Goal: Task Accomplishment & Management: Use online tool/utility

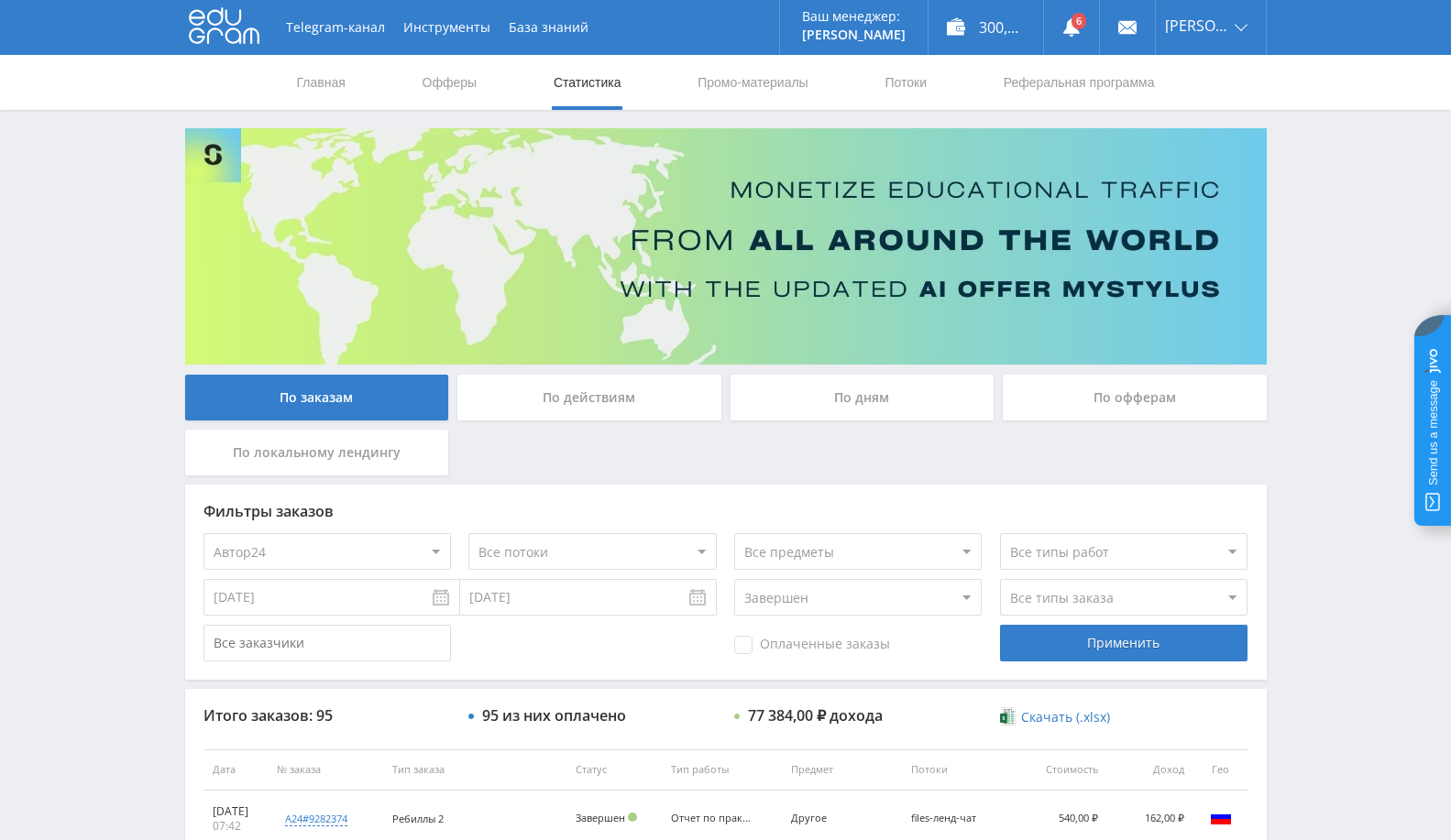
select select "1"
select select "3"
click at [1204, 152] on link "Выход" at bounding box center [1210, 139] width 110 height 33
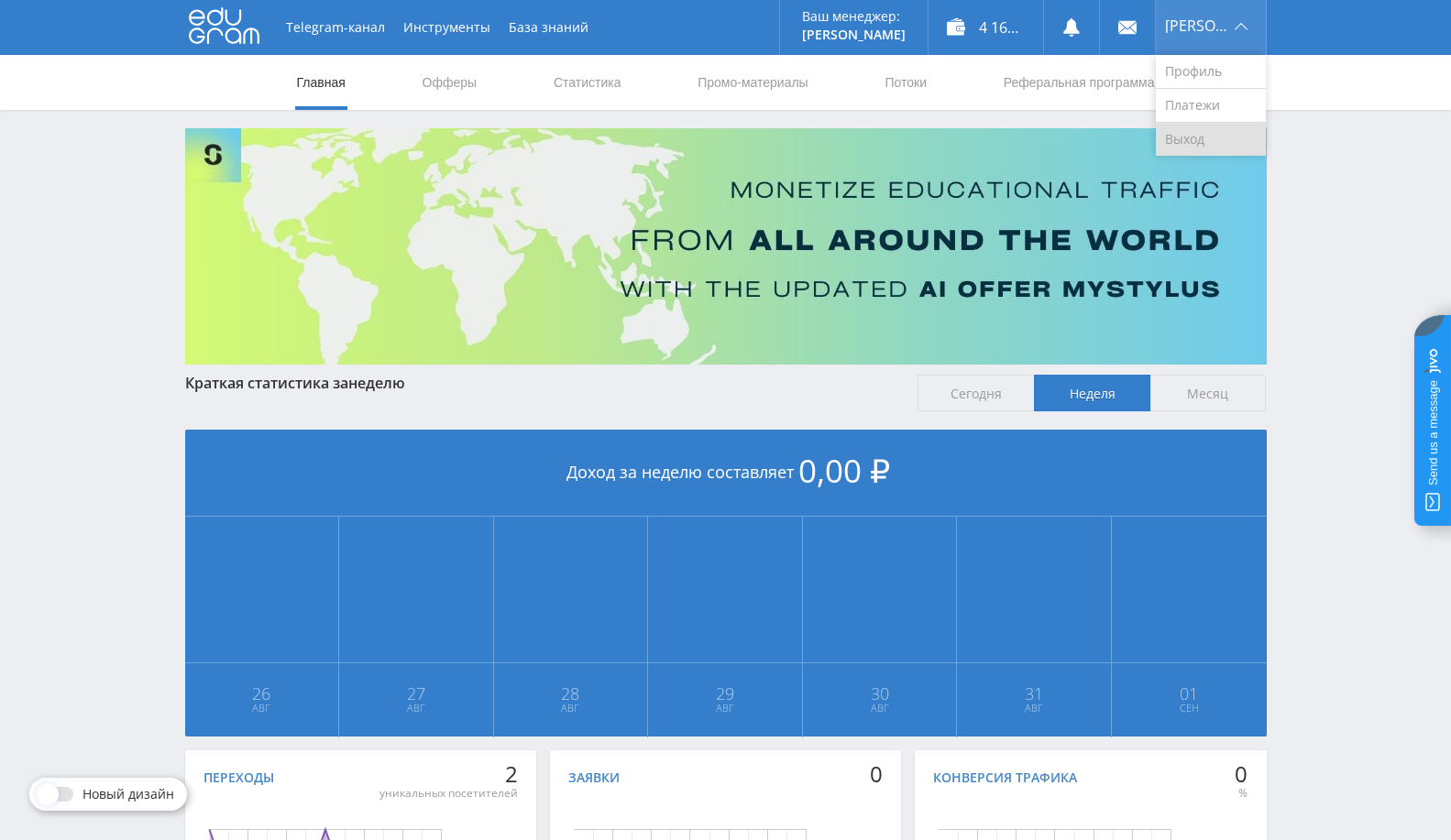
click at [1193, 141] on link "Выход" at bounding box center [1210, 139] width 110 height 33
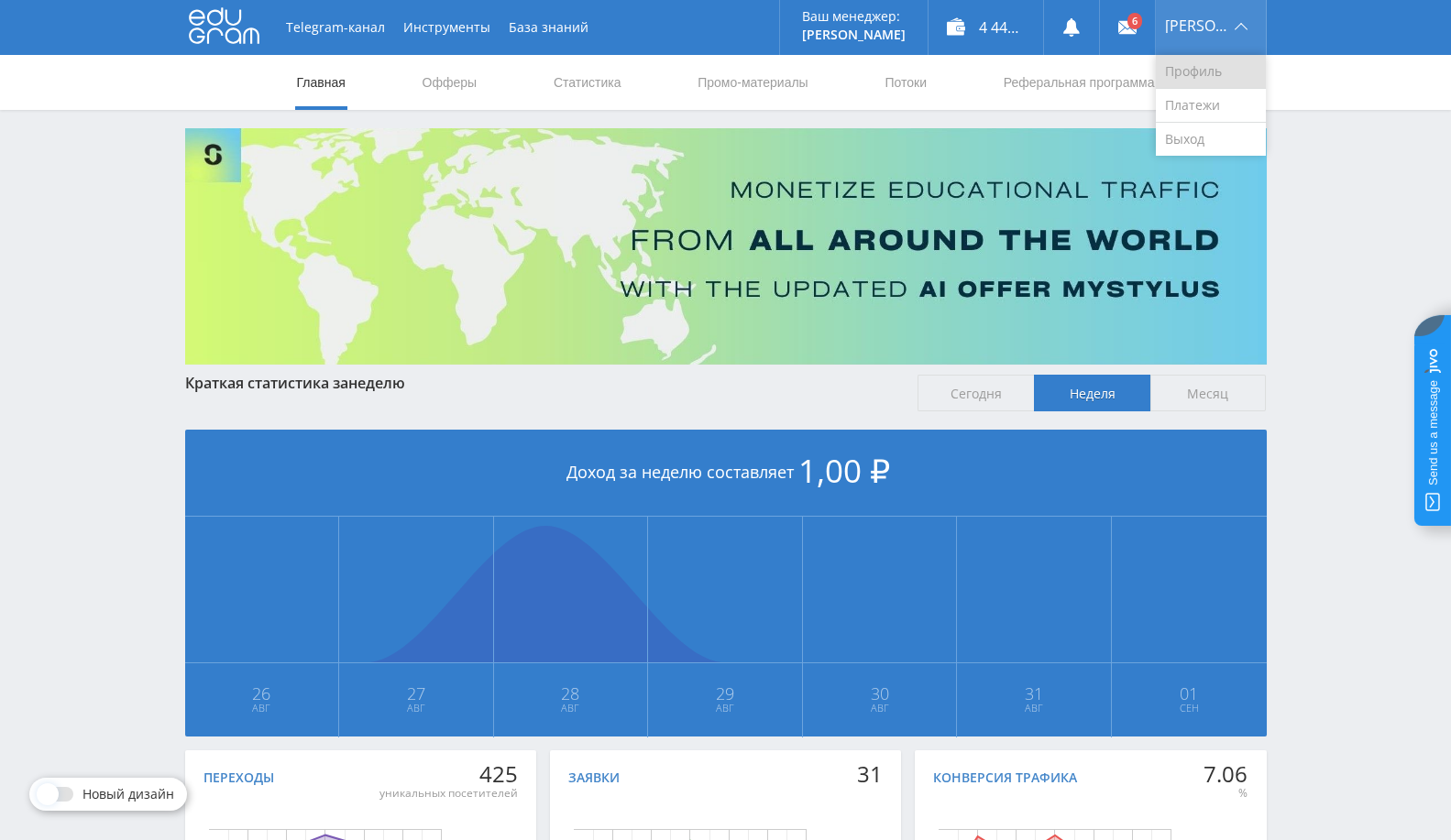
drag, startPoint x: 1210, startPoint y: 18, endPoint x: 1212, endPoint y: 63, distance: 45.0
click at [1212, 21] on span "[PERSON_NAME]" at bounding box center [1196, 26] width 64 height 15
click at [1228, 134] on img at bounding box center [725, 246] width 1082 height 236
click at [1213, 145] on link "Выход" at bounding box center [1210, 139] width 110 height 33
click at [1204, 136] on link "Выход" at bounding box center [1210, 139] width 110 height 33
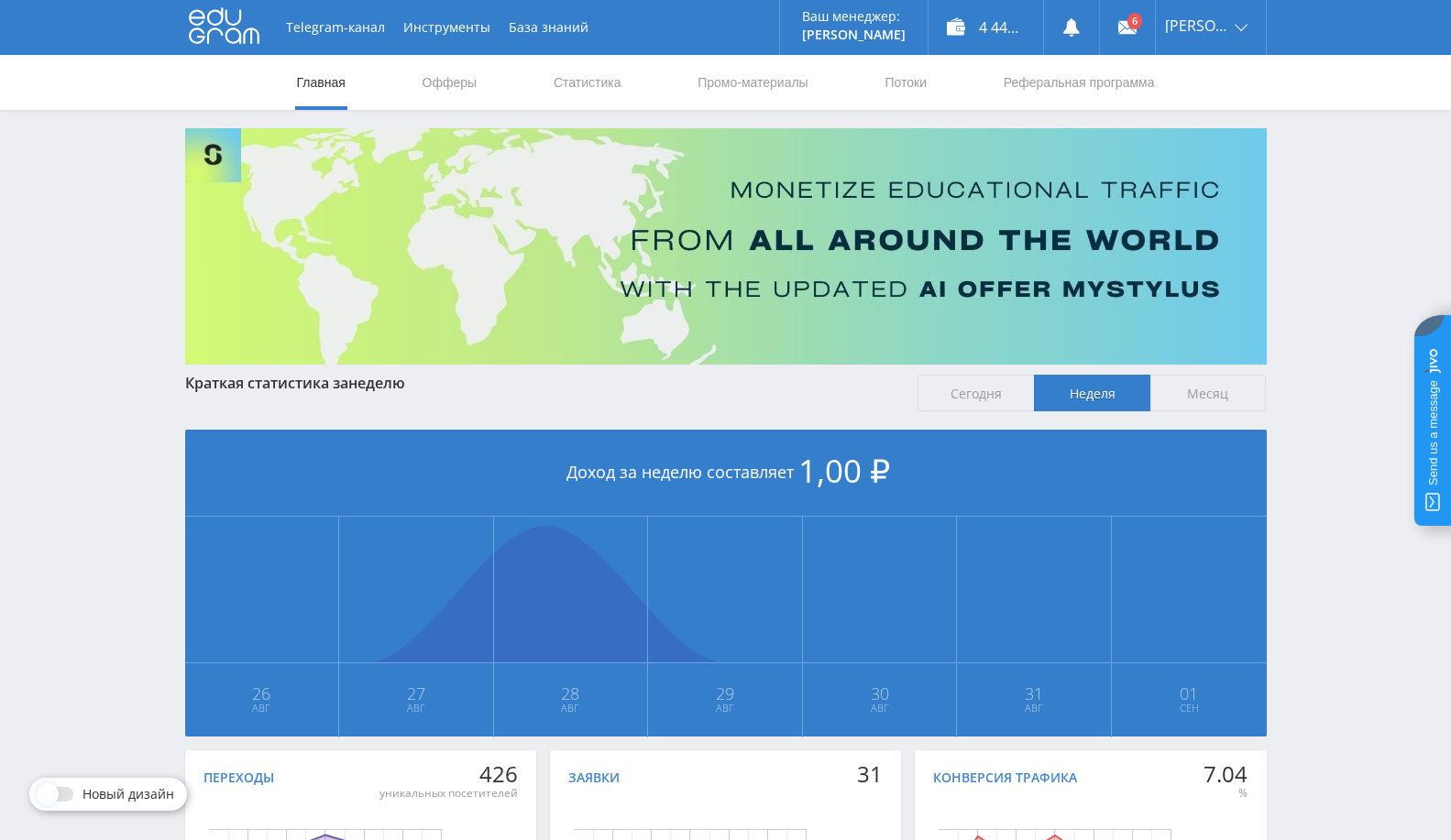
click at [929, 81] on nav "Главная Офферы Статистика Промо-материалы Потоки Реферальная программа" at bounding box center [725, 83] width 862 height 55
click at [905, 84] on link "Потоки" at bounding box center [905, 83] width 46 height 55
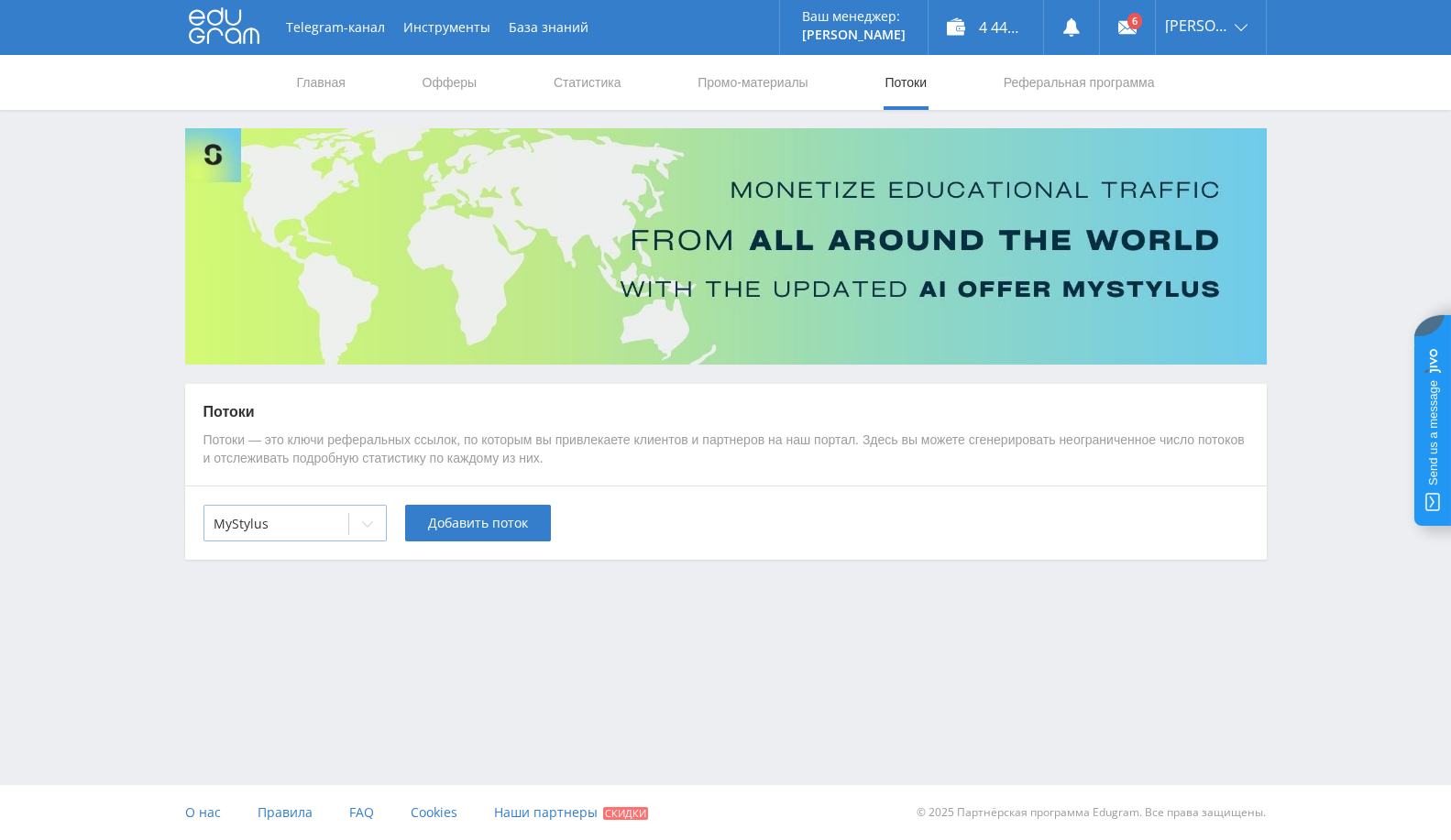
click at [285, 524] on div at bounding box center [276, 524] width 126 height 18
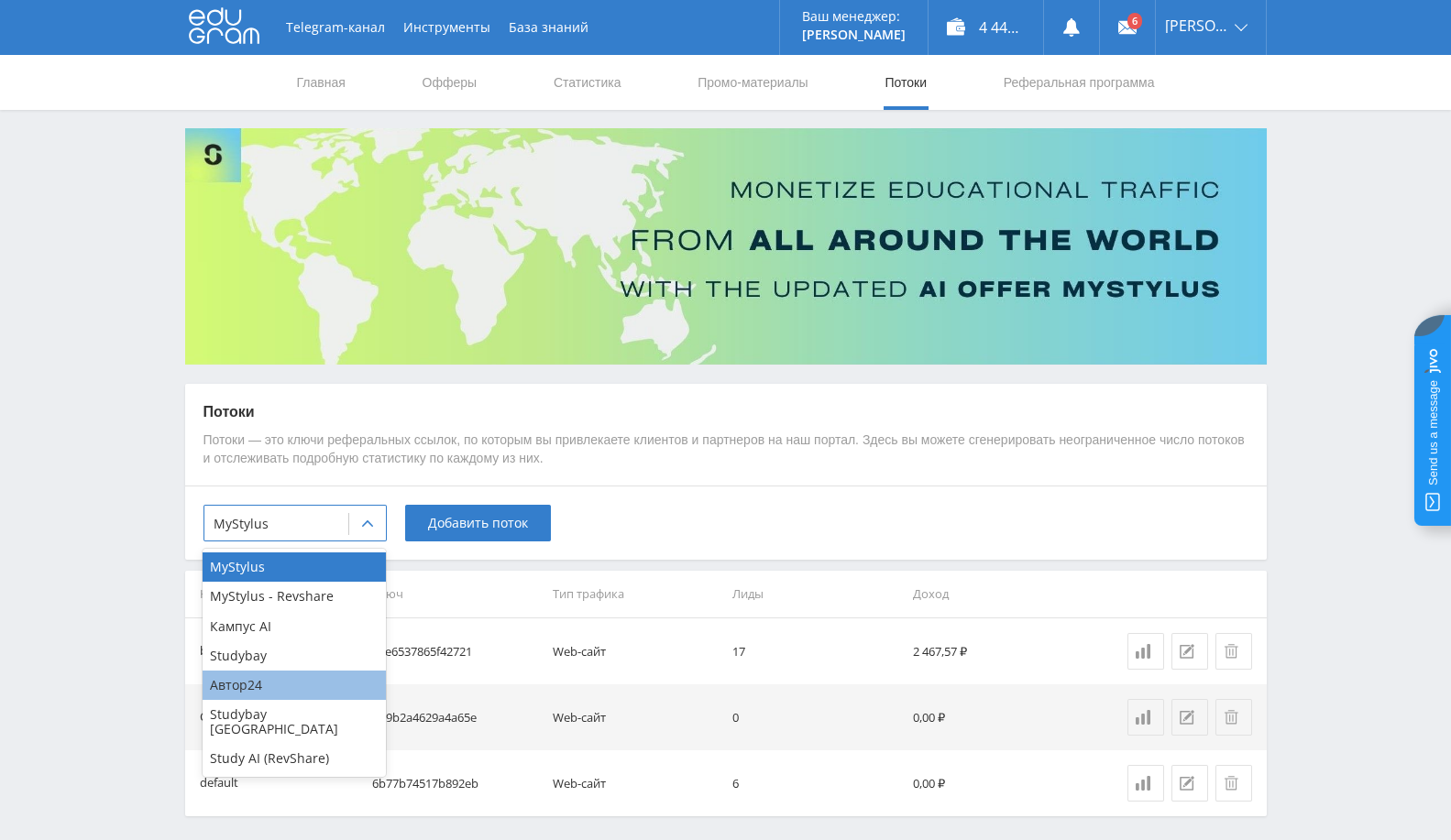
click at [261, 670] on div "Автор24" at bounding box center [294, 685] width 183 height 30
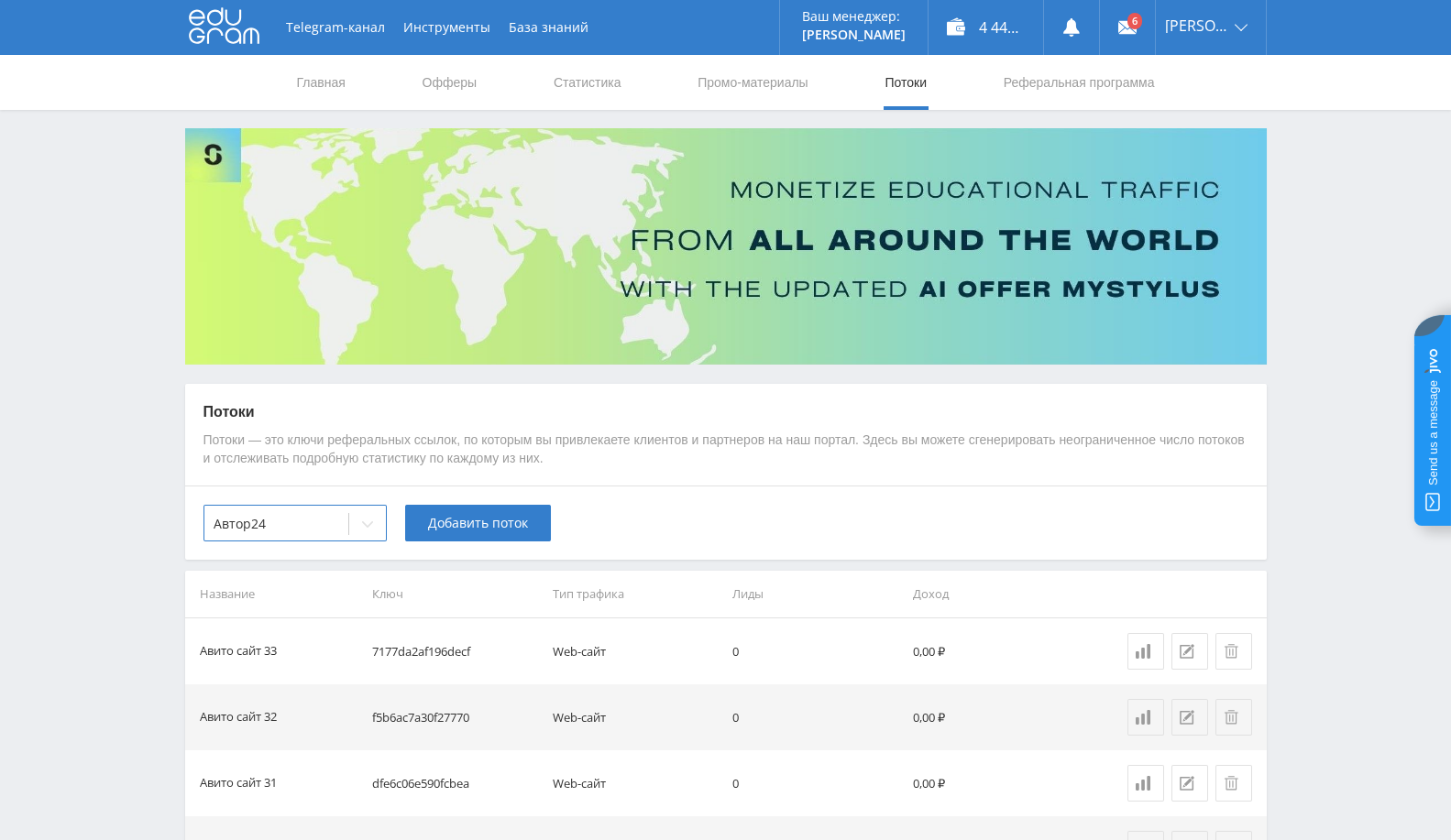
scroll to position [305, 0]
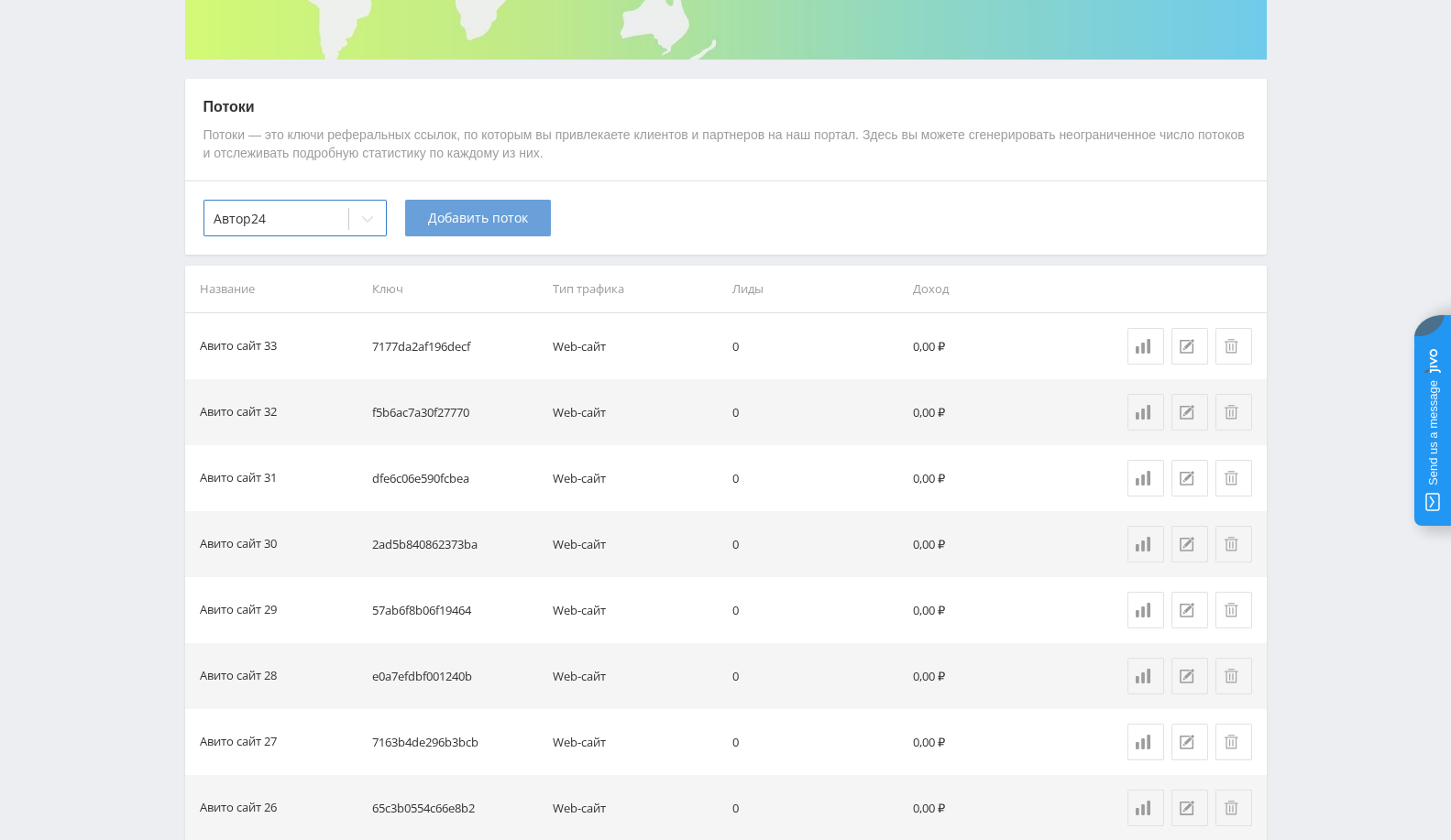
click at [499, 222] on span "Добавить поток" at bounding box center [478, 218] width 100 height 15
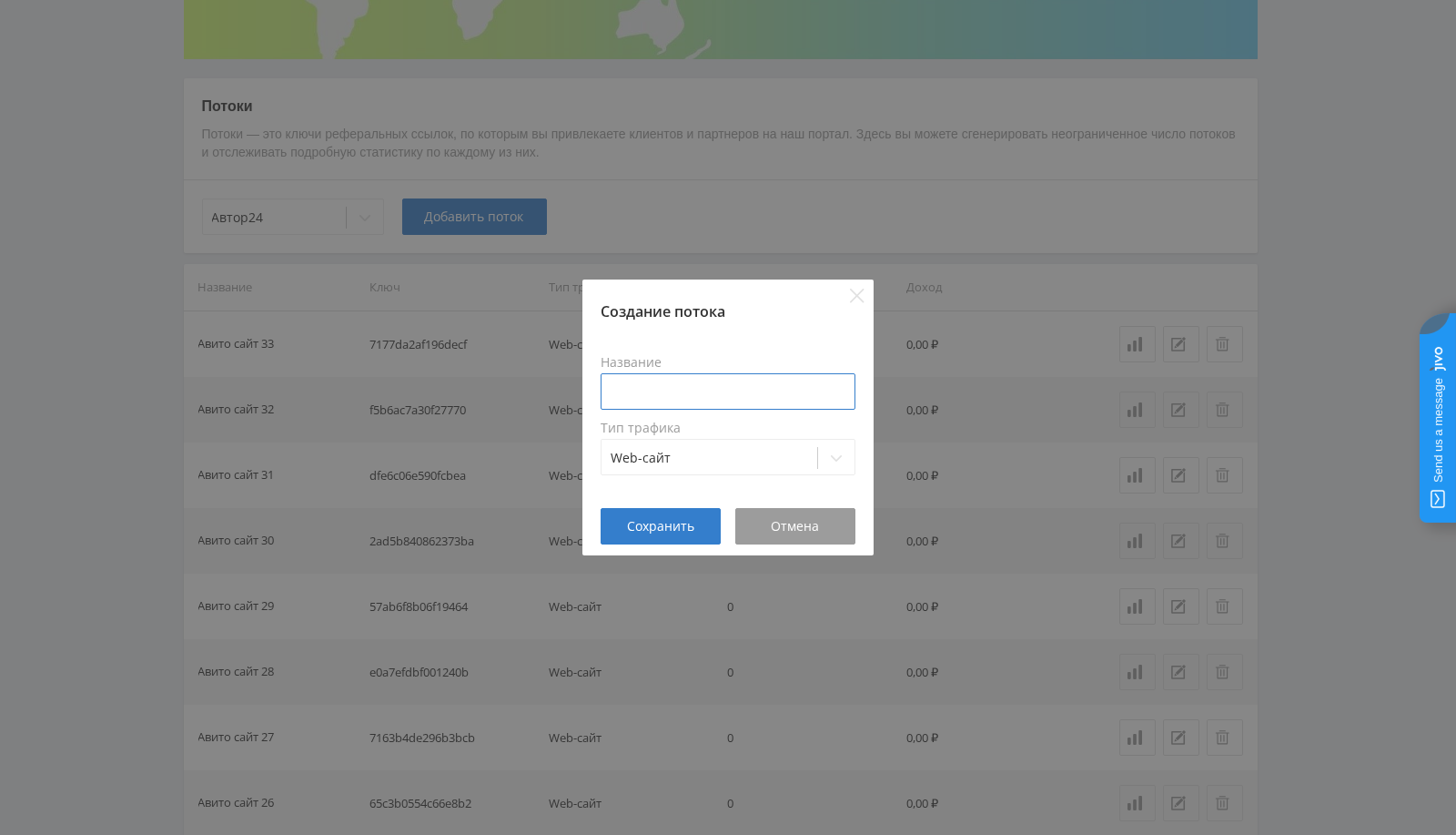
click at [671, 378] on input at bounding box center [728, 392] width 255 height 37
type input "Авито сайт 34"
click at [681, 519] on span "Сохранить" at bounding box center [661, 527] width 67 height 15
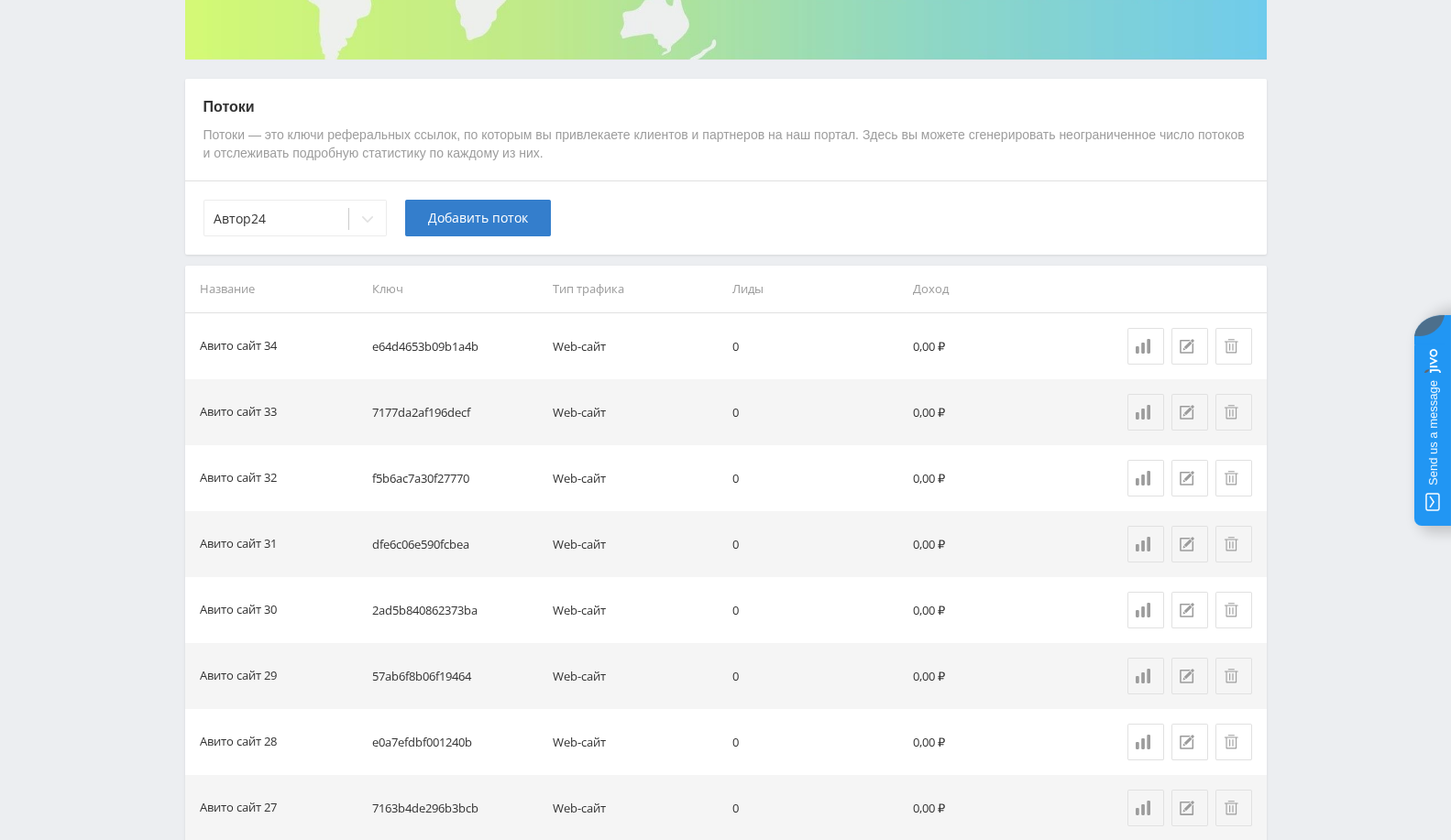
click at [411, 342] on td "e64d4653b09b1a4b" at bounding box center [454, 345] width 180 height 66
copy td "e64d4653b09b1a4b"
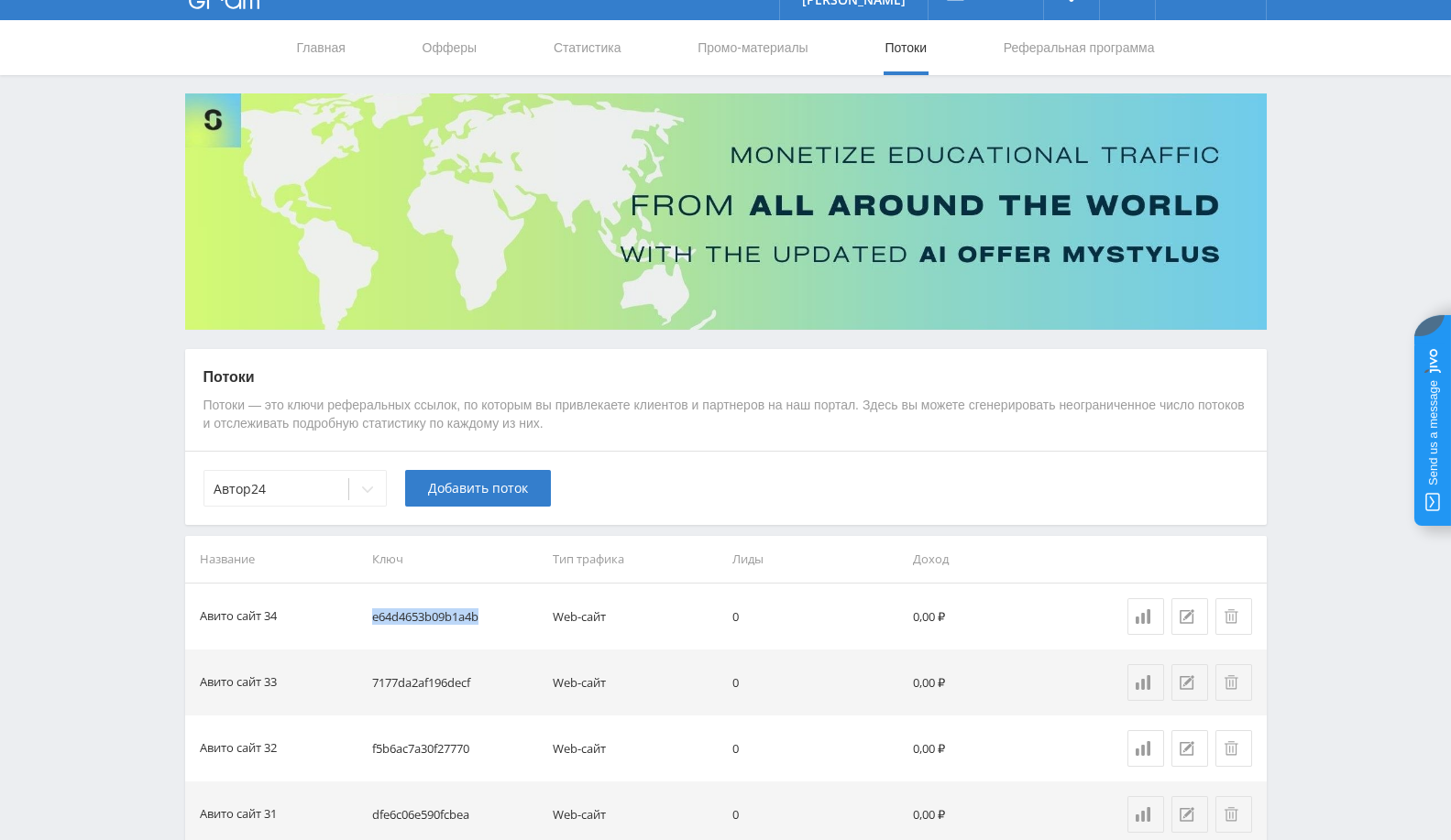
scroll to position [0, 0]
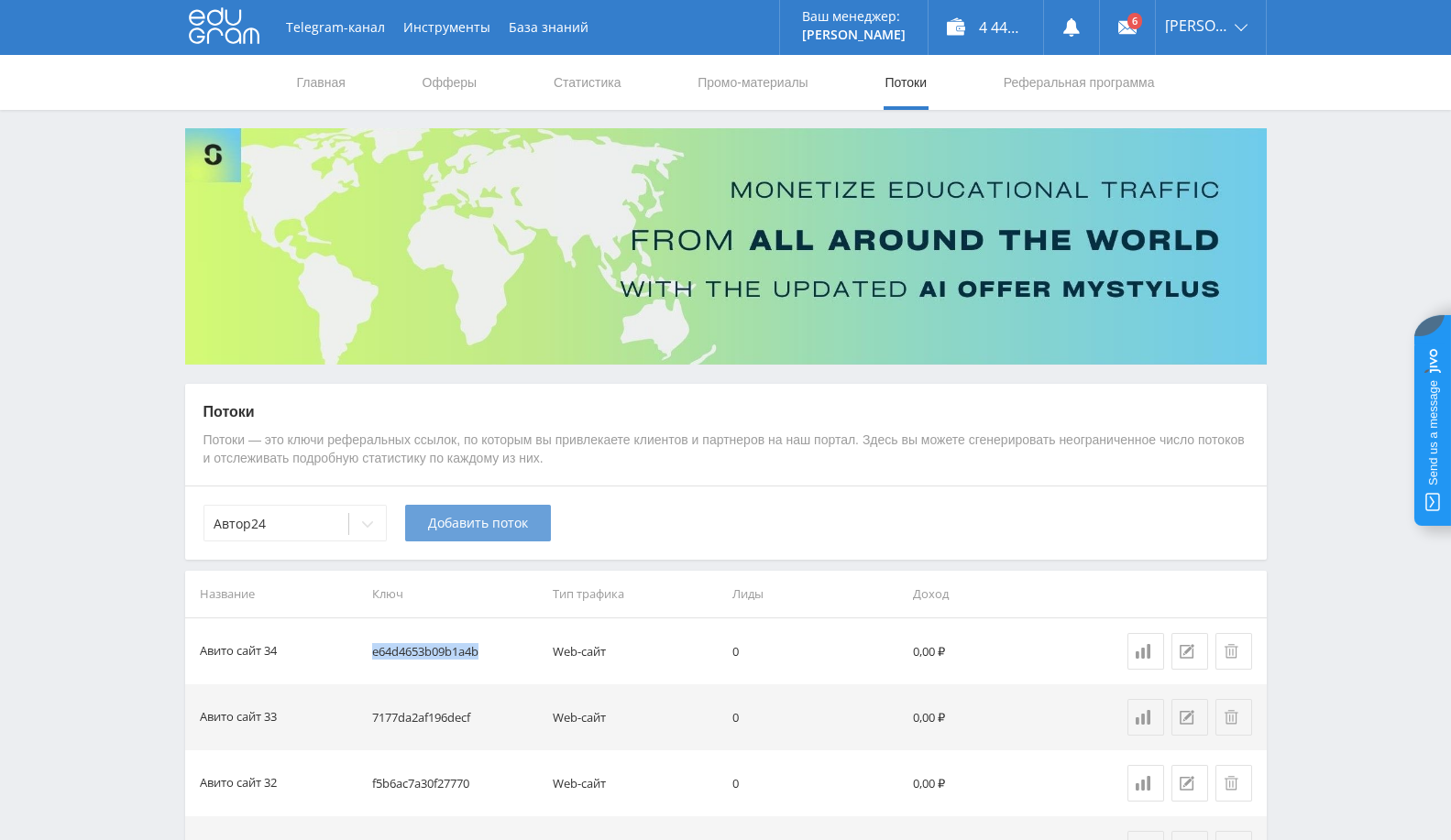
click at [462, 522] on span "Добавить поток" at bounding box center [478, 523] width 100 height 15
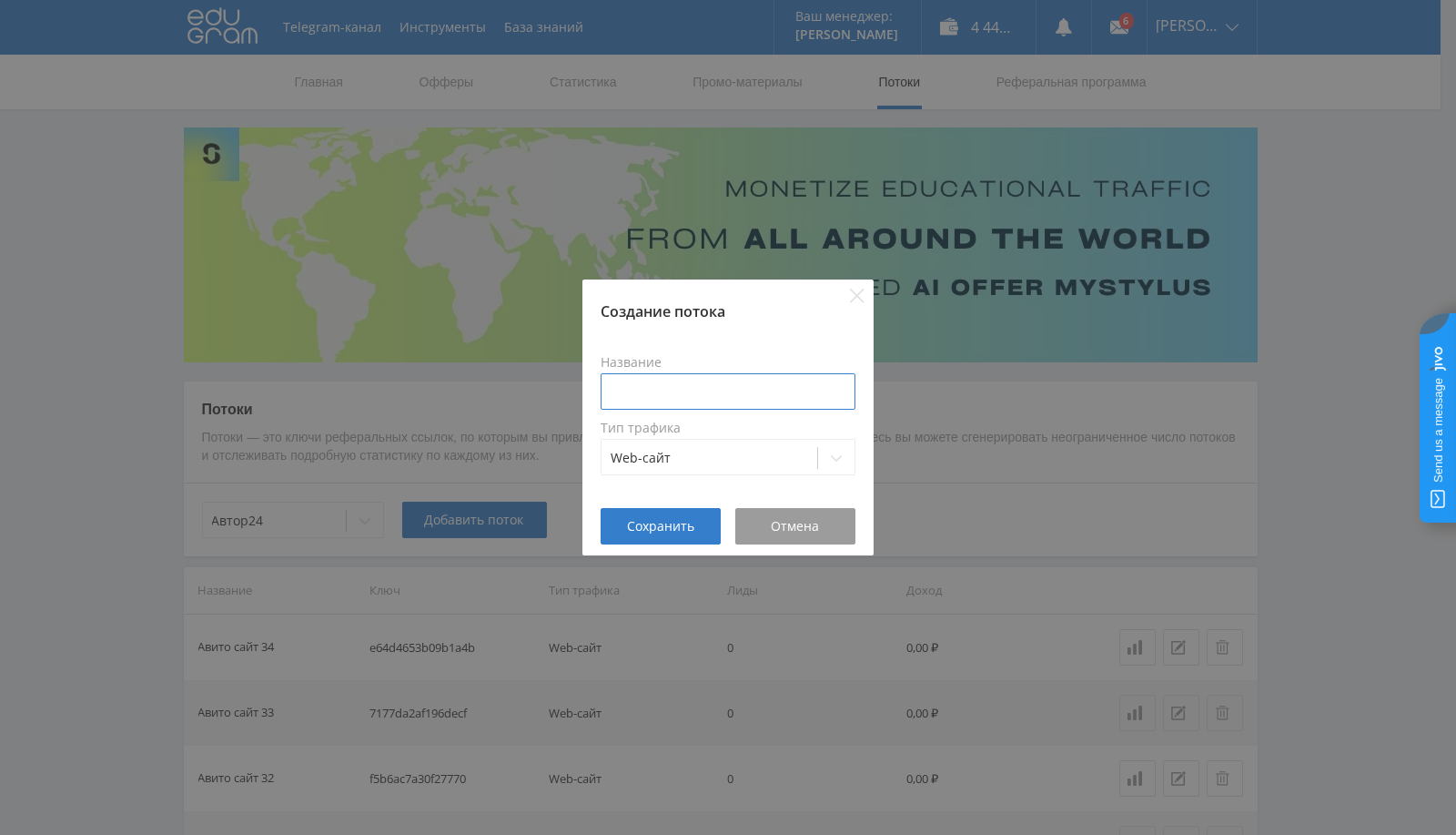
click at [710, 381] on input at bounding box center [728, 392] width 255 height 37
type input "Авито сайт 35"
click at [672, 524] on span "Сохранить" at bounding box center [661, 527] width 67 height 15
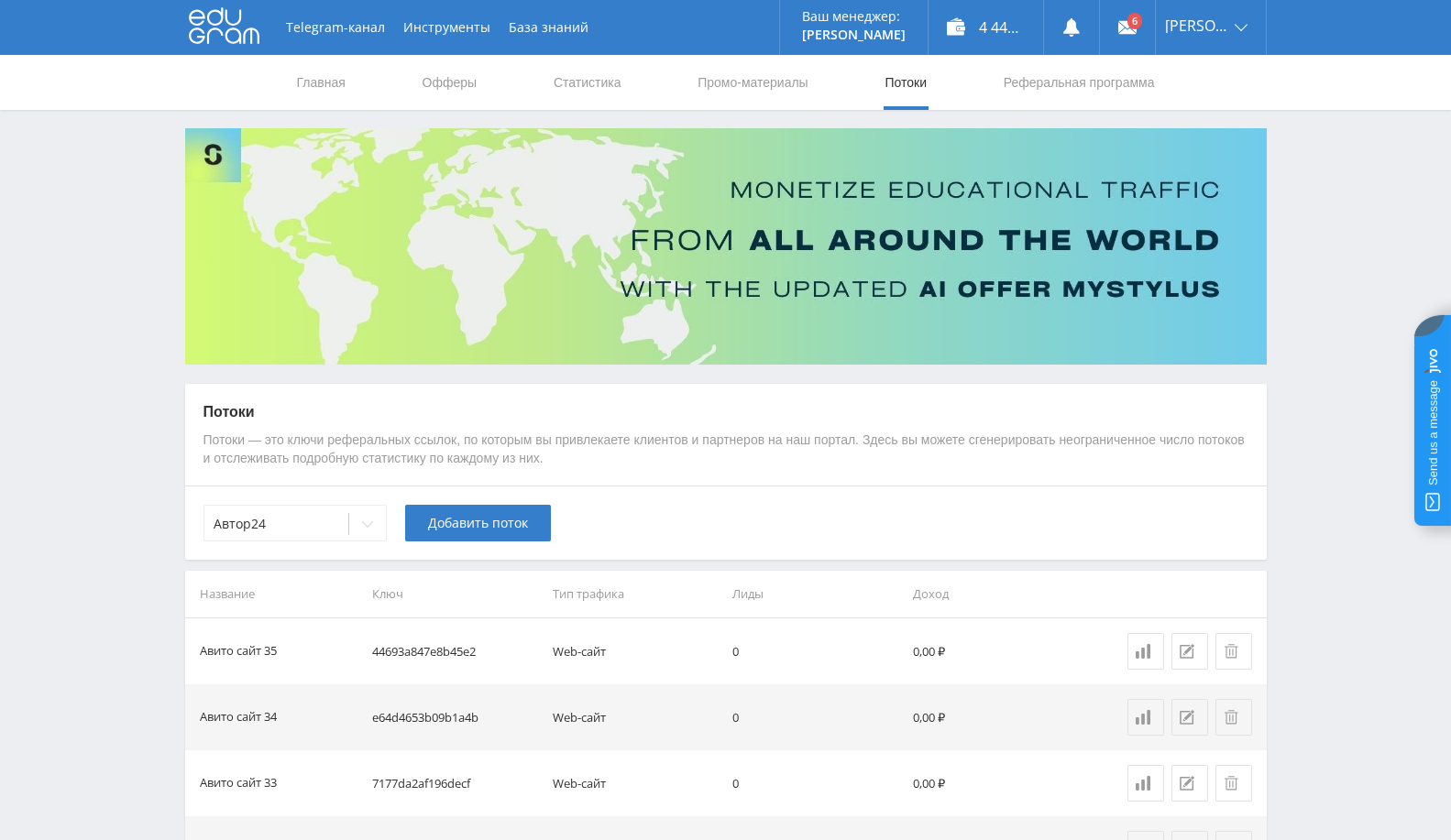
click at [421, 656] on td "44693a847e8b45e2" at bounding box center [454, 651] width 180 height 66
copy td "44693a847e8b45e2"
